Goal: Task Accomplishment & Management: Manage account settings

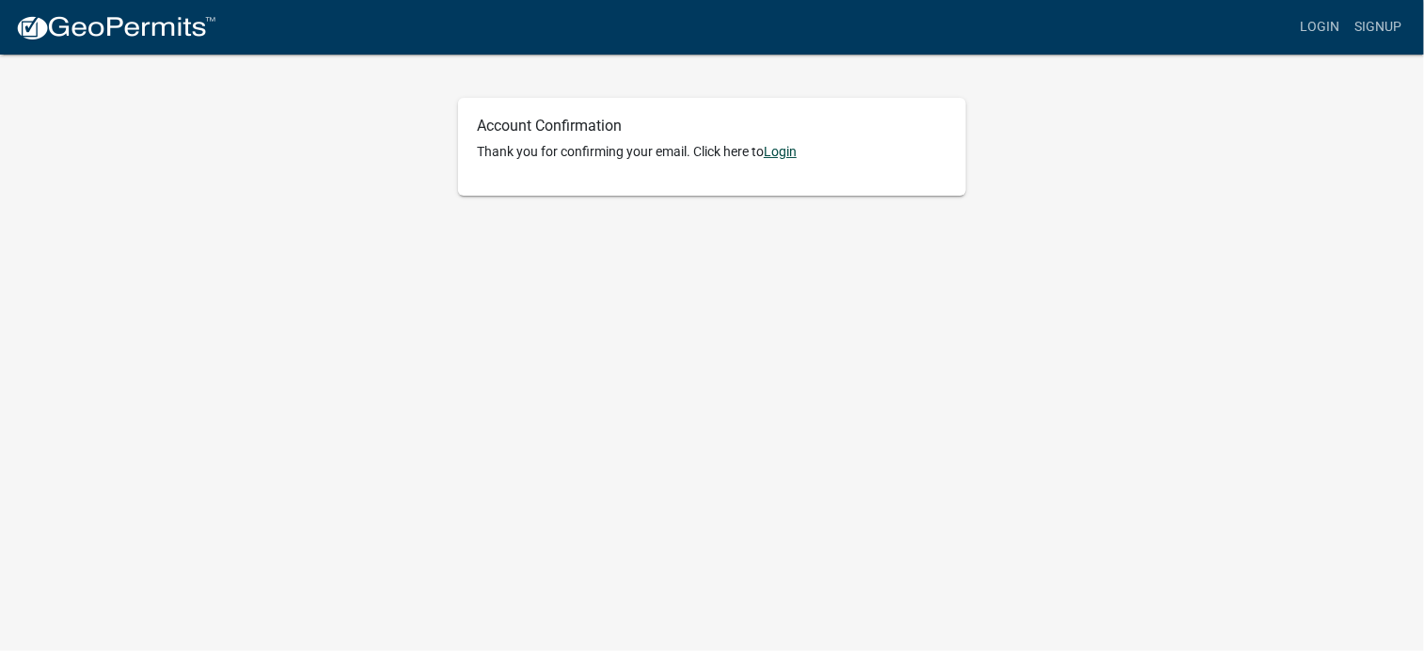
click at [793, 152] on link "Login" at bounding box center [780, 151] width 33 height 15
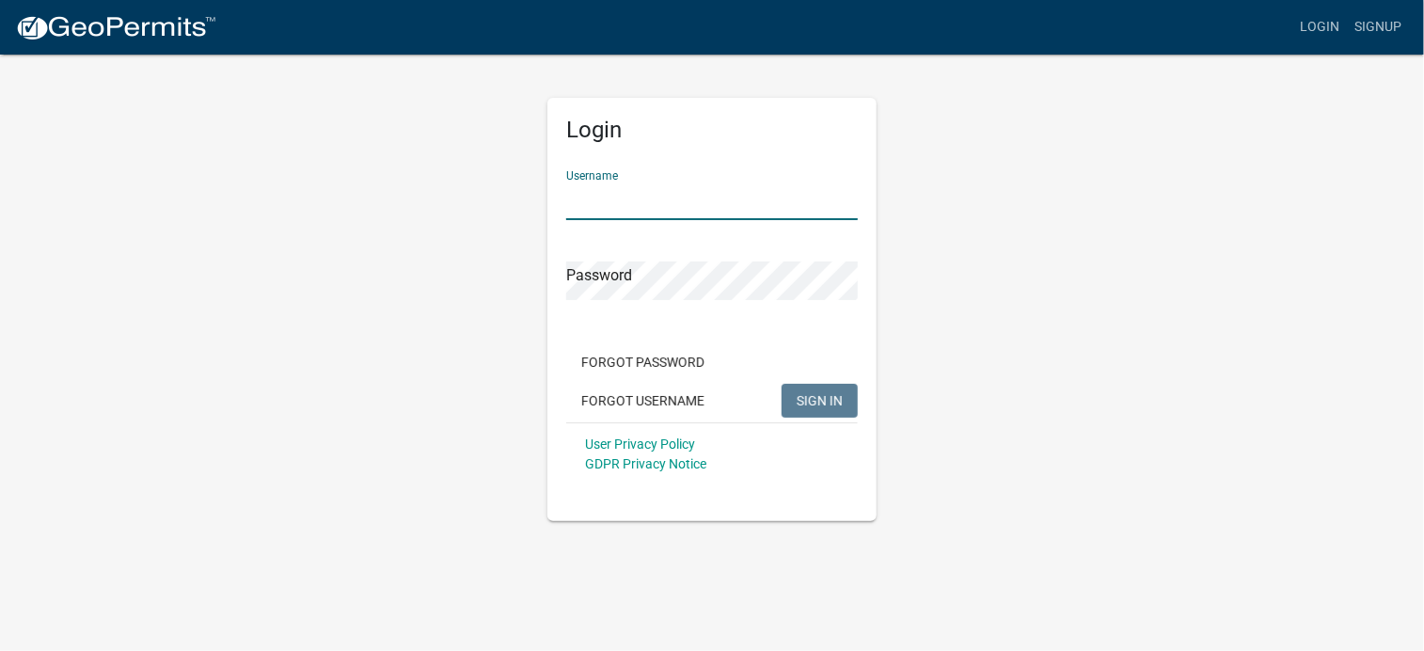
click at [628, 220] on form "Username Password Forgot Password Forgot Username SIGN IN User Privacy Policy G…" at bounding box center [712, 320] width 292 height 330
type input "msodervick"
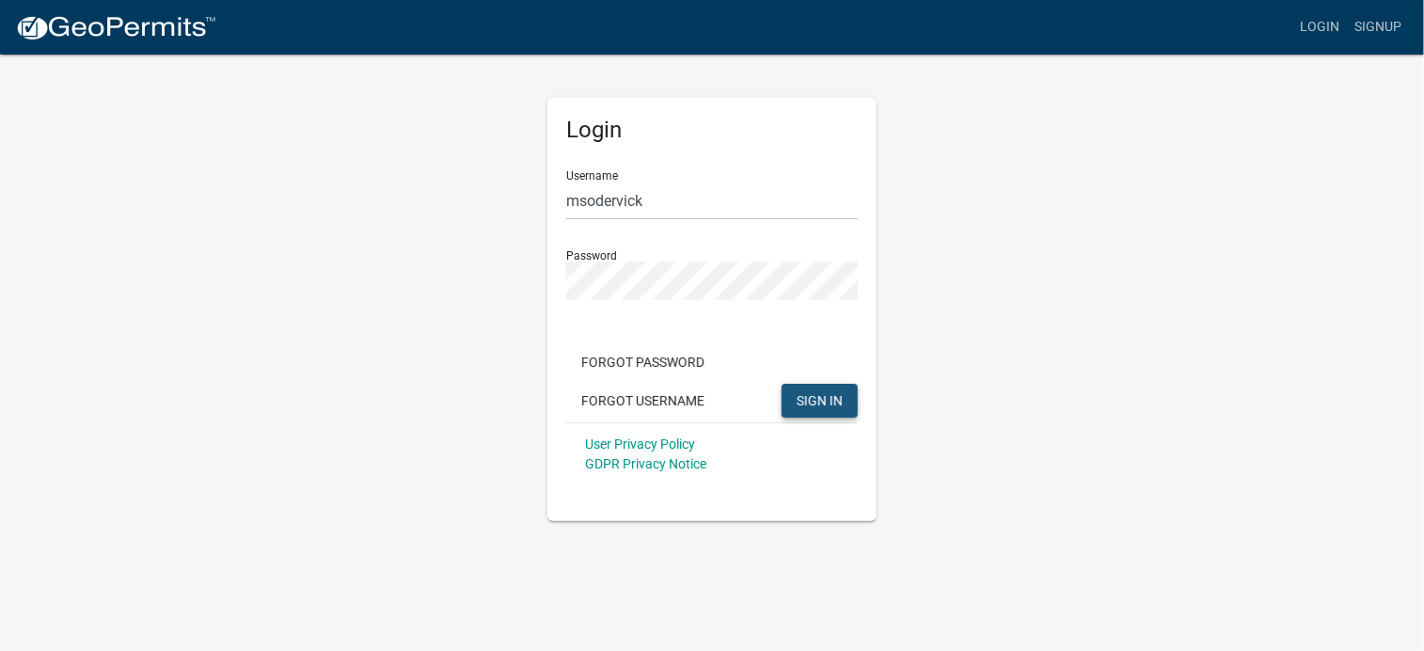
click at [817, 404] on span "SIGN IN" at bounding box center [820, 399] width 46 height 15
click at [818, 406] on span "SIGN IN" at bounding box center [820, 399] width 46 height 15
click at [361, 281] on div "Login Username msodervick Password Forgot Password Forgot Username SIGN IN User…" at bounding box center [712, 287] width 1073 height 469
click at [809, 402] on span "SIGN IN" at bounding box center [820, 399] width 46 height 15
